Goal: Check status: Check status

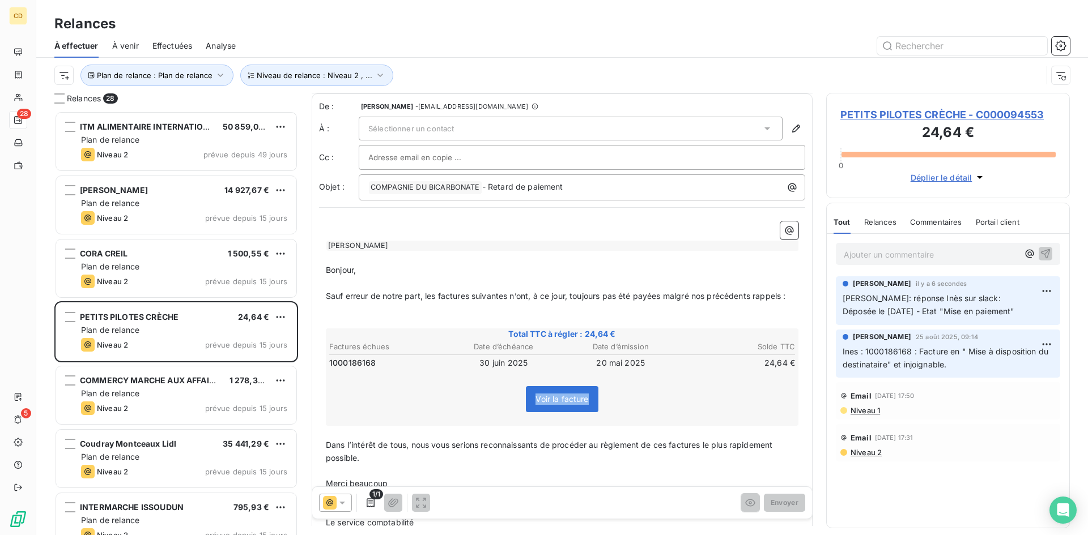
scroll to position [9, 0]
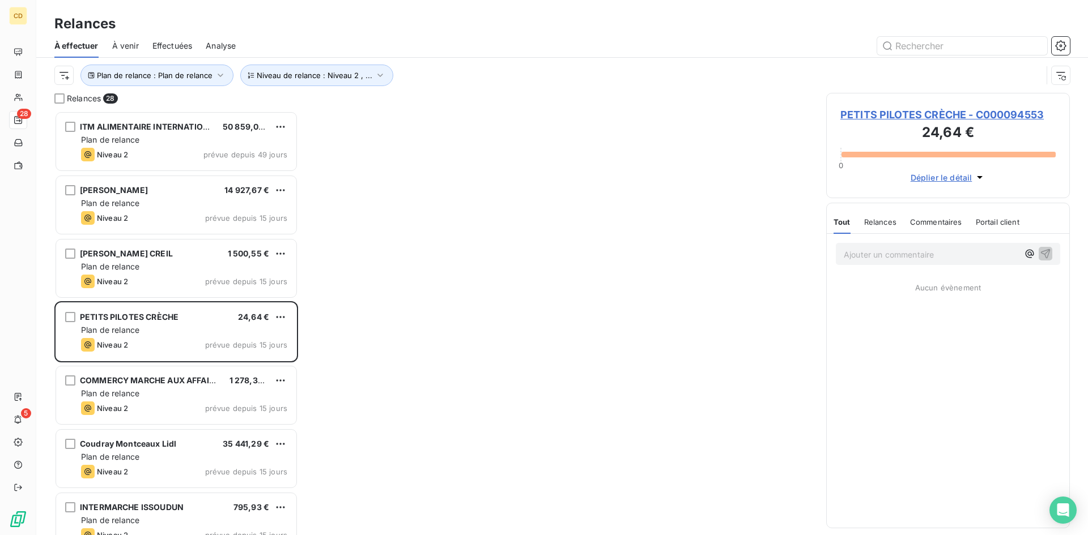
scroll to position [416, 235]
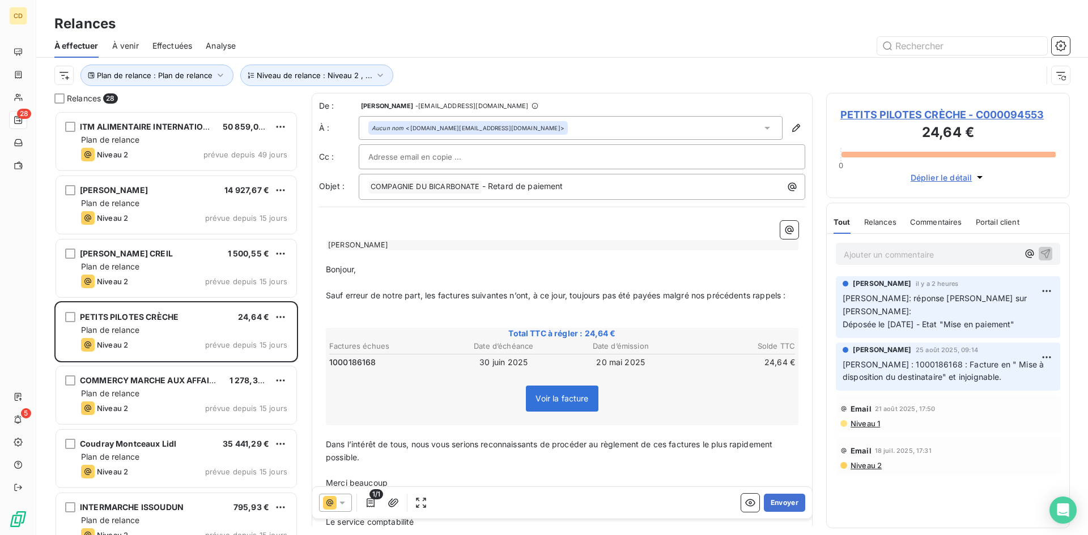
click at [180, 49] on span "Effectuées" at bounding box center [172, 45] width 40 height 11
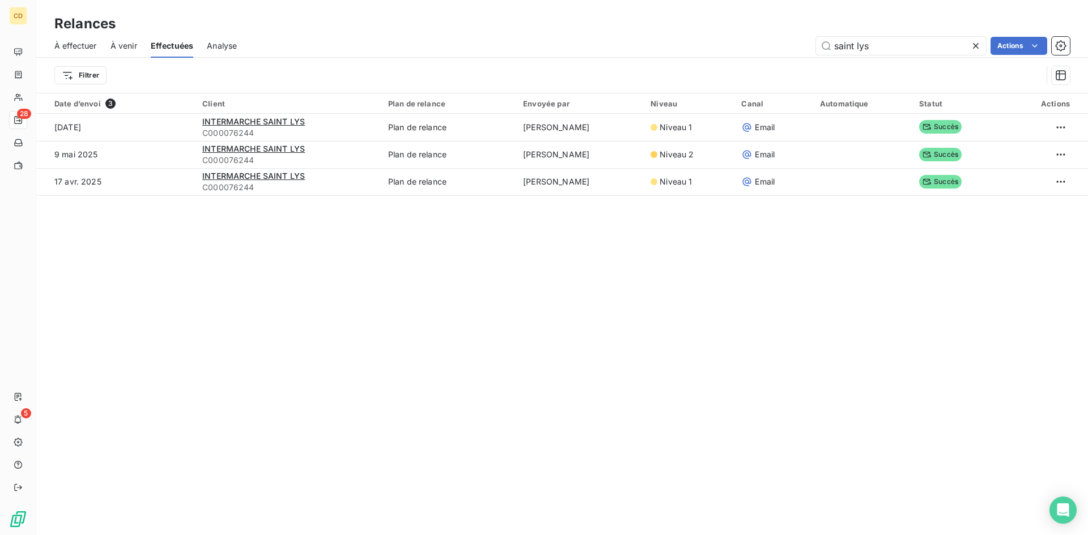
drag, startPoint x: 877, startPoint y: 46, endPoint x: 703, endPoint y: 46, distance: 173.4
click at [703, 46] on div "saint lys Actions" at bounding box center [659, 46] width 819 height 18
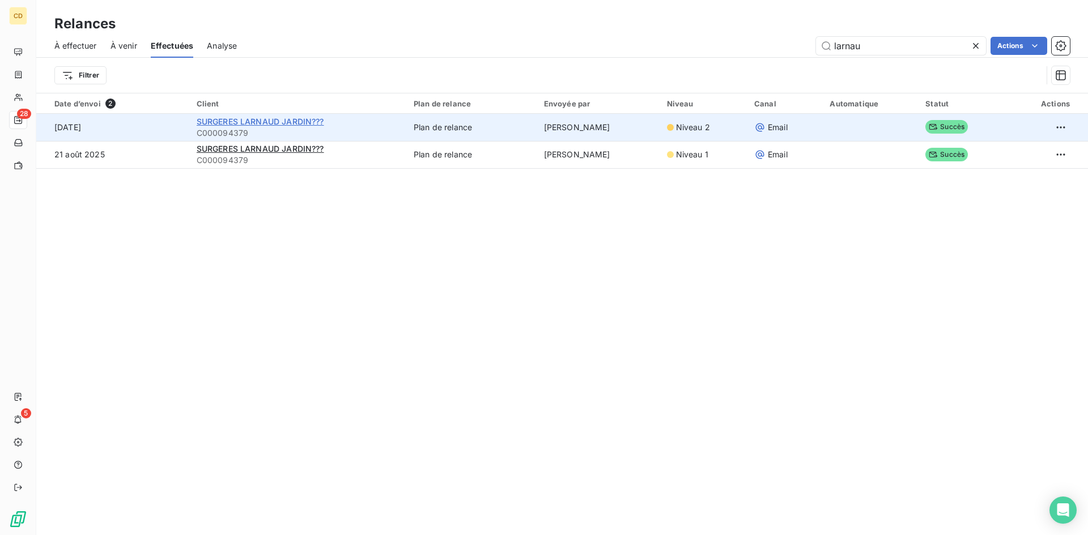
type input "larnau"
click at [249, 124] on span "SURGERES LARNAUD JARDIN???" at bounding box center [260, 122] width 127 height 10
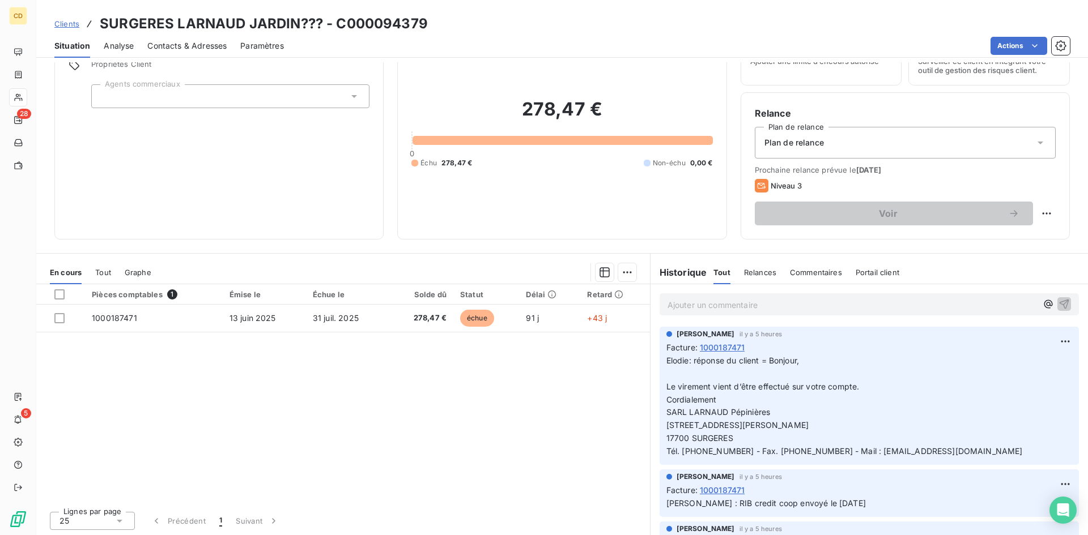
scroll to position [57, 0]
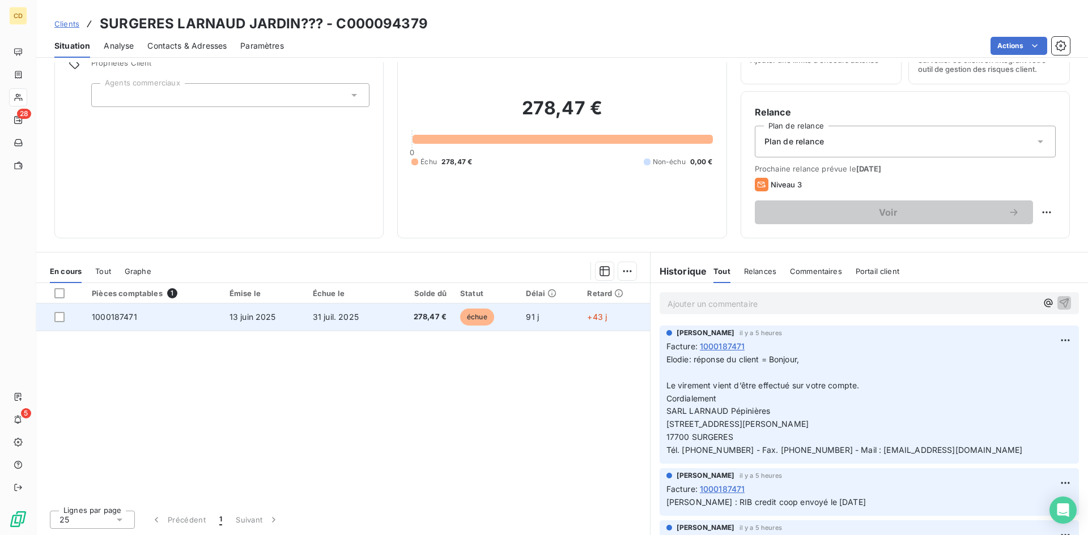
click at [326, 316] on span "31 juil. 2025" at bounding box center [336, 317] width 46 height 10
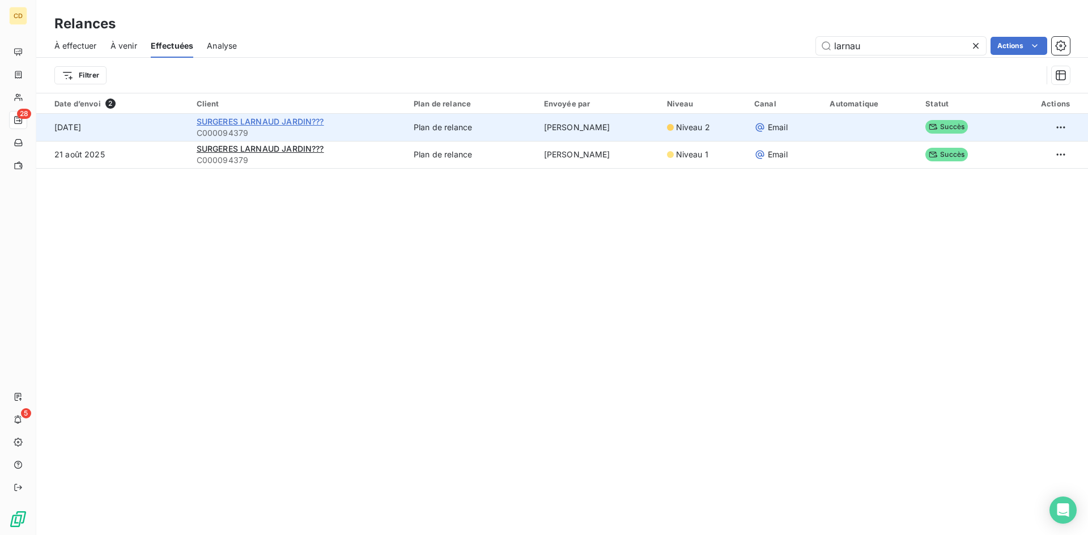
click at [270, 123] on span "SURGERES LARNAUD JARDIN???" at bounding box center [260, 122] width 127 height 10
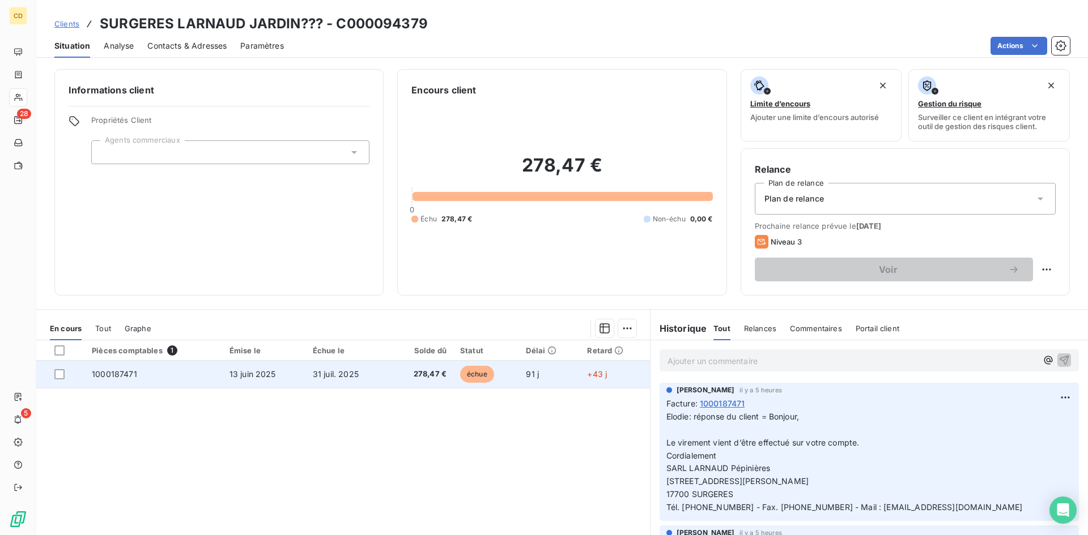
click at [351, 369] on span "31 juil. 2025" at bounding box center [336, 374] width 46 height 10
